Goal: Find contact information: Find contact information

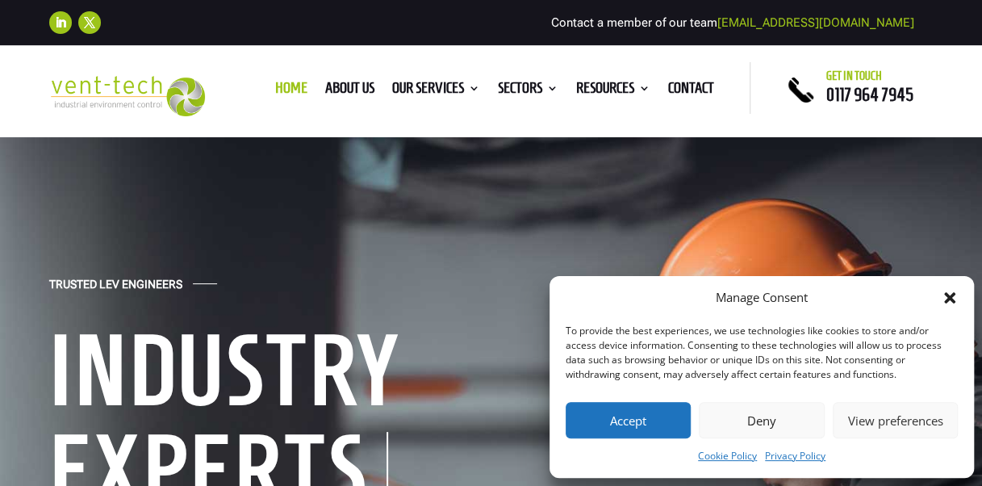
click at [652, 418] on button "Accept" at bounding box center [628, 420] width 125 height 36
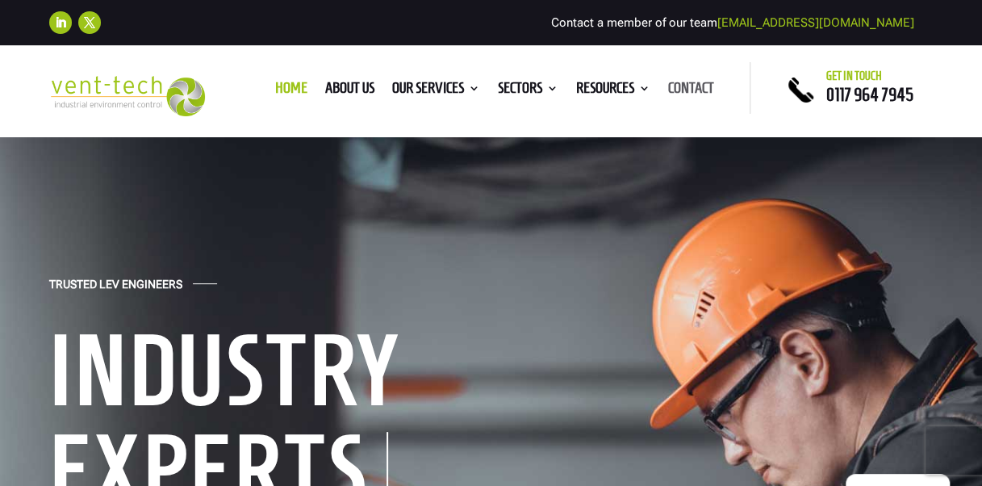
click at [691, 90] on link "Contact" at bounding box center [690, 91] width 46 height 18
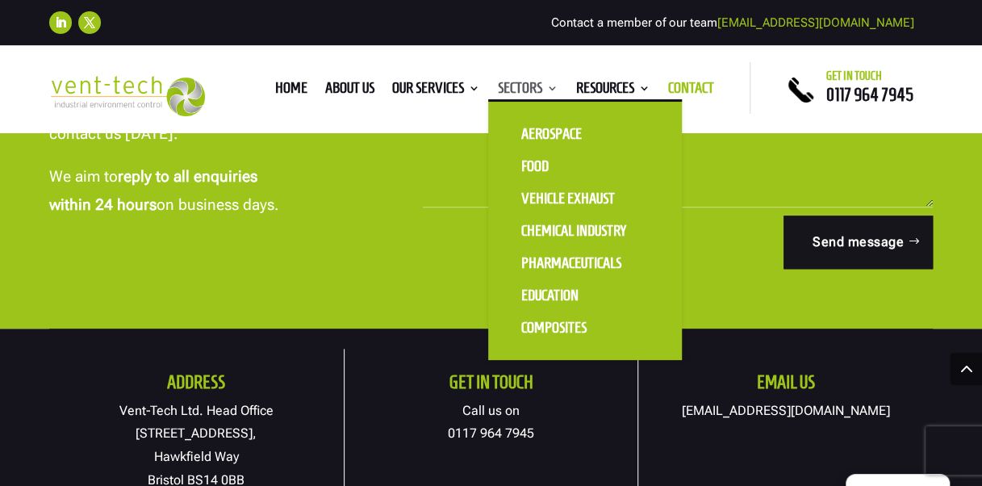
scroll to position [323, 0]
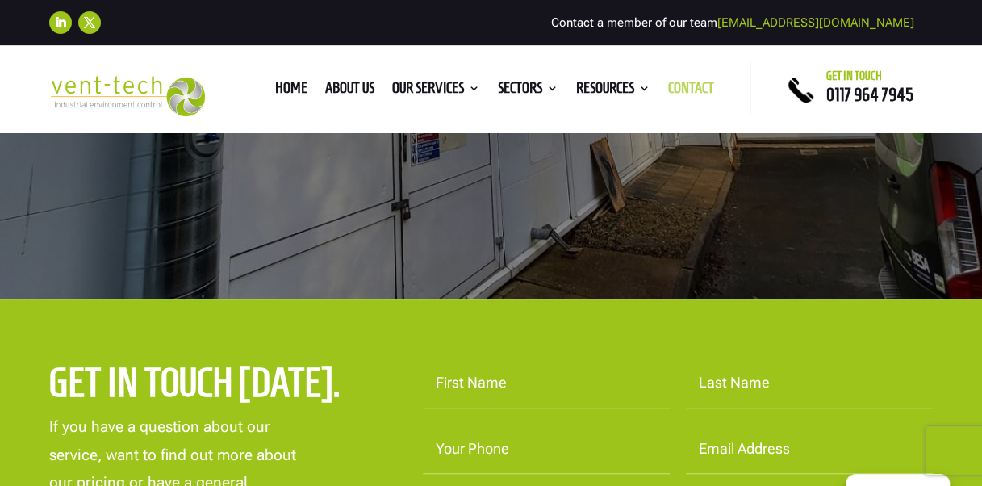
click at [684, 84] on link "Contact" at bounding box center [690, 91] width 46 height 18
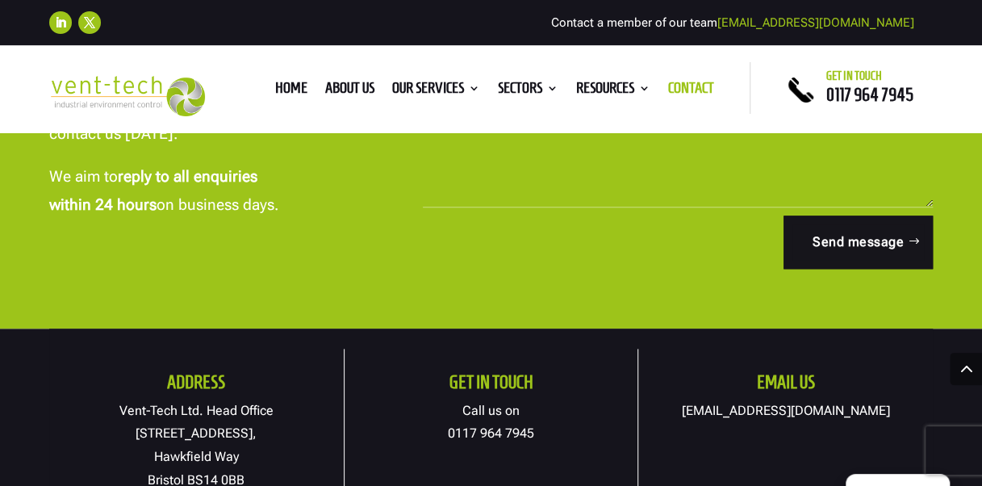
scroll to position [738, 0]
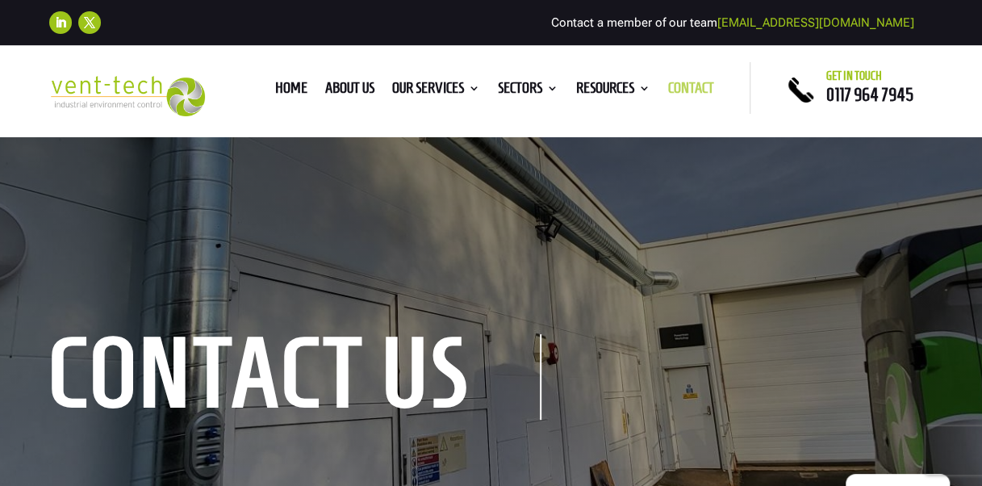
click at [692, 95] on link "Contact" at bounding box center [690, 91] width 46 height 18
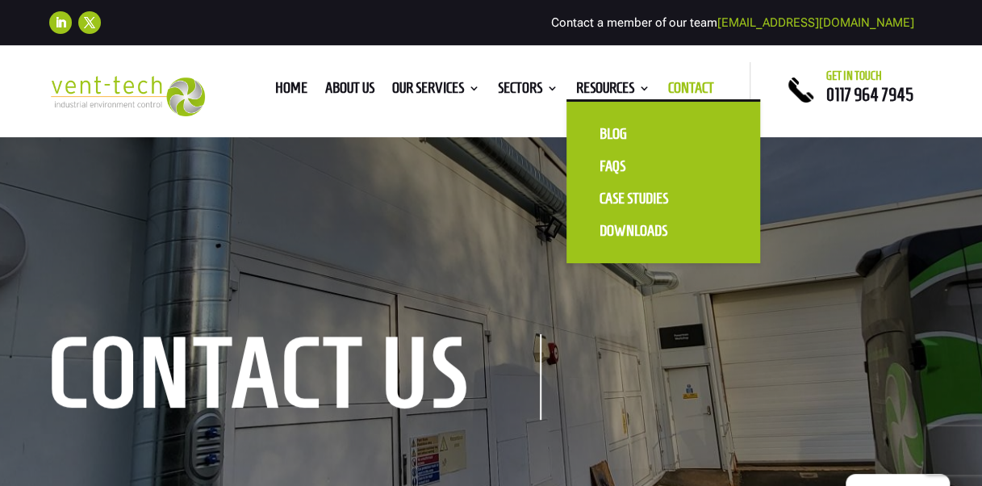
click at [602, 99] on ul "Blog FAQS Case Studies Downloads" at bounding box center [664, 181] width 194 height 164
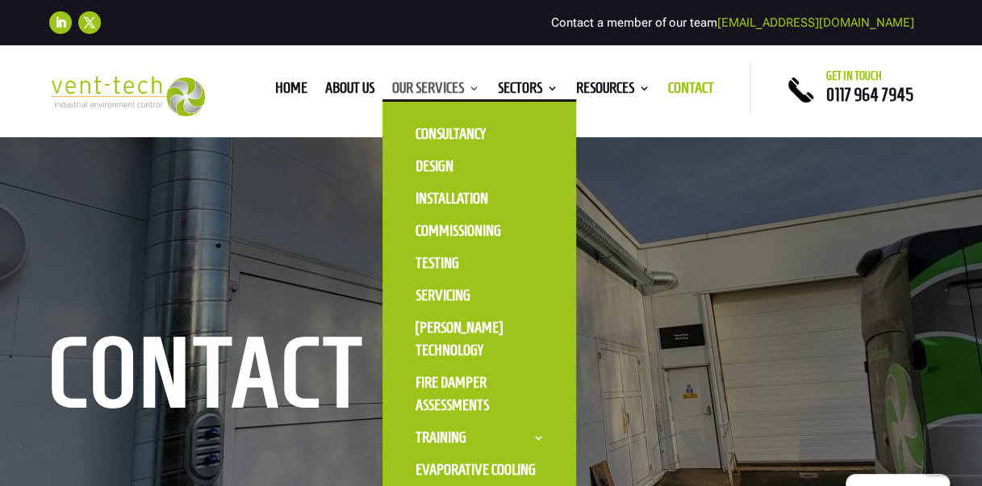
click at [416, 94] on link "Our Services" at bounding box center [435, 91] width 88 height 18
